Goal: Information Seeking & Learning: Learn about a topic

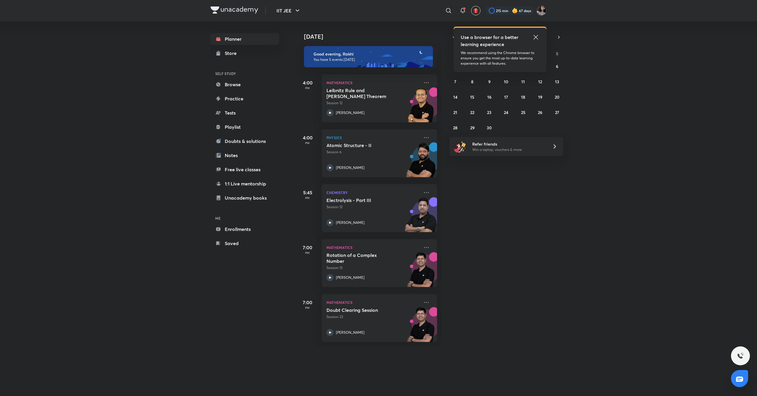
click at [537, 37] on icon at bounding box center [535, 37] width 7 height 7
click at [508, 67] on button "3" at bounding box center [505, 65] width 9 height 9
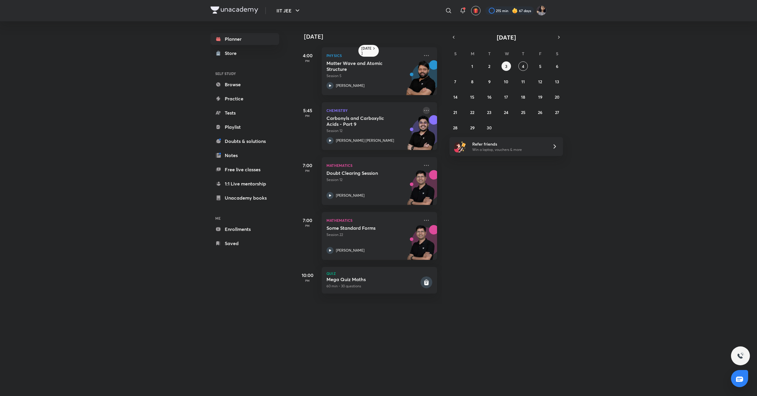
click at [423, 111] on icon at bounding box center [426, 110] width 7 height 7
click at [458, 163] on p "Go to course page" at bounding box center [465, 165] width 41 height 6
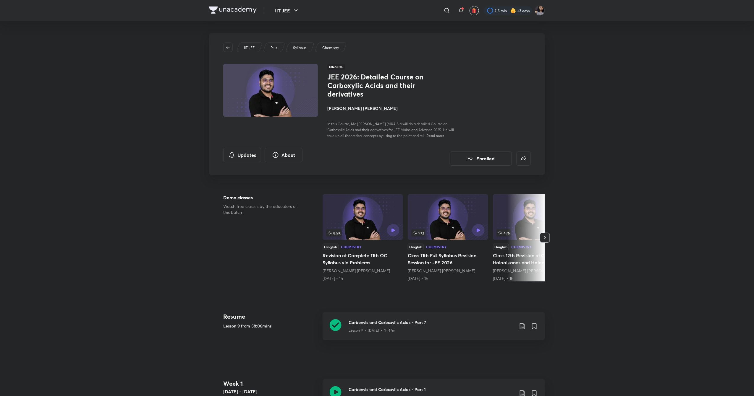
click at [349, 105] on h4 "[PERSON_NAME] [PERSON_NAME]" at bounding box center [393, 108] width 132 height 6
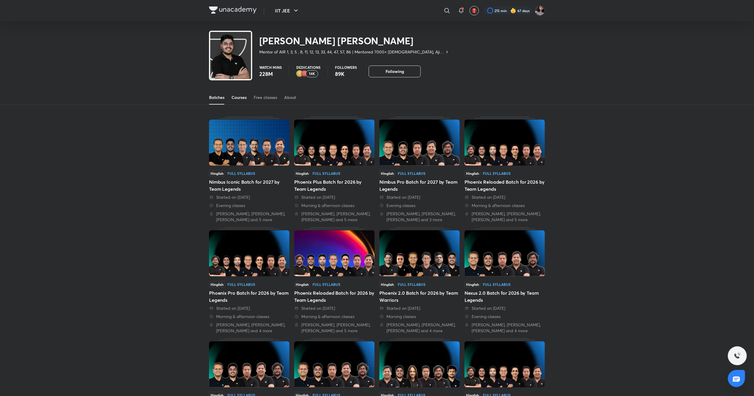
click at [239, 94] on link "Courses" at bounding box center [238, 97] width 15 height 14
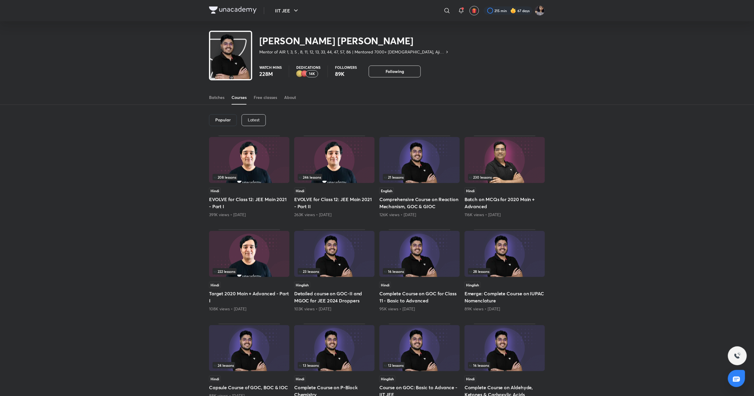
click at [248, 119] on p "Latest" at bounding box center [254, 120] width 12 height 5
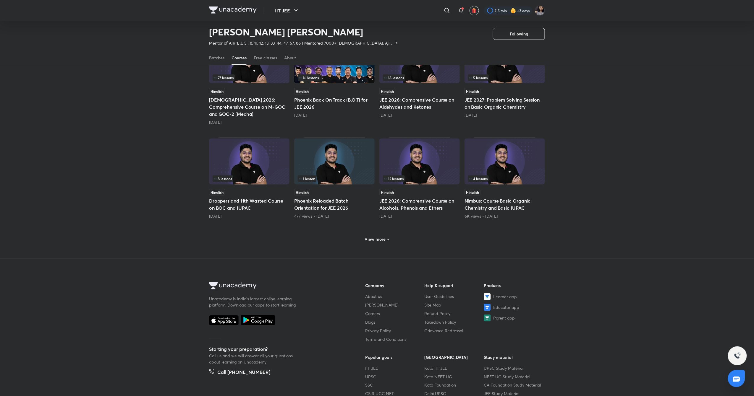
scroll to position [192, 0]
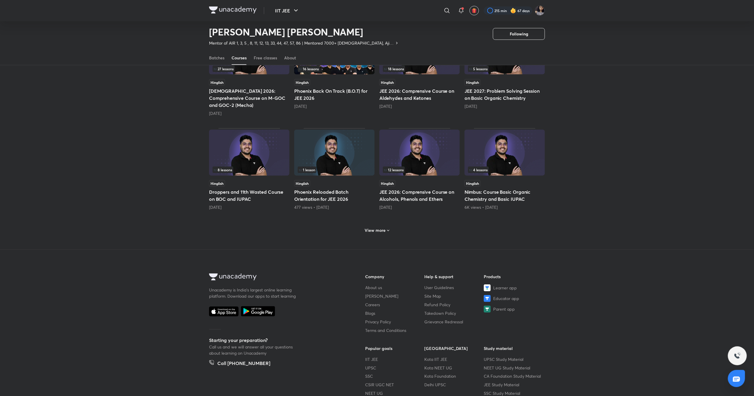
click at [378, 226] on div "View more" at bounding box center [376, 230] width 29 height 9
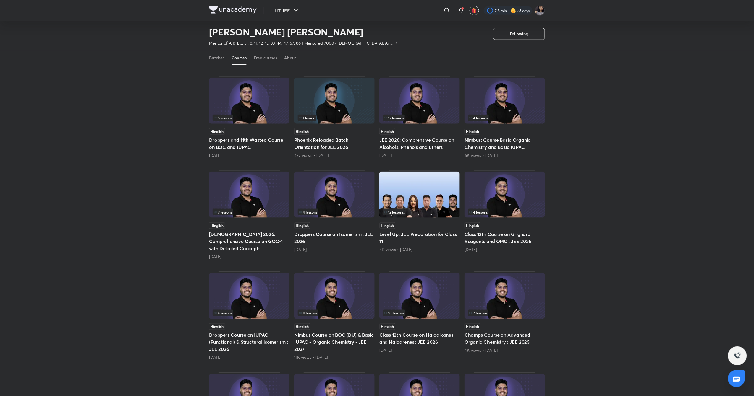
scroll to position [248, 0]
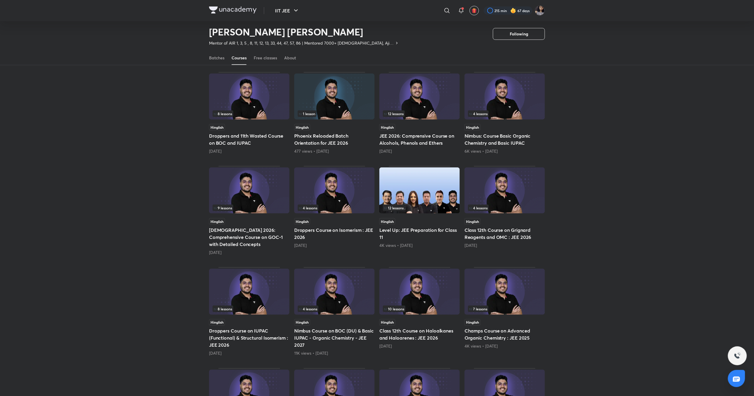
click at [427, 280] on img at bounding box center [419, 292] width 80 height 46
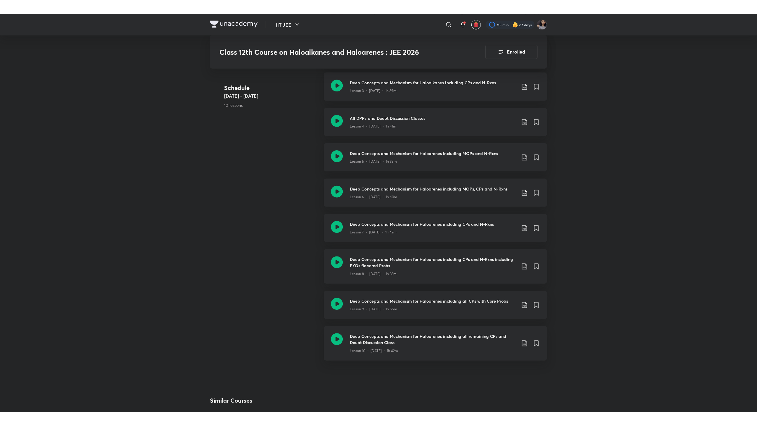
scroll to position [434, 0]
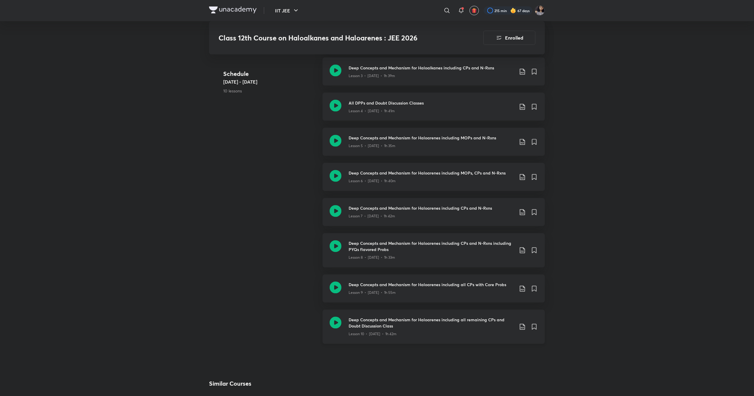
click at [337, 322] on icon at bounding box center [336, 323] width 12 height 12
click at [332, 283] on icon at bounding box center [336, 288] width 12 height 12
